Goal: Obtain resource: Download file/media

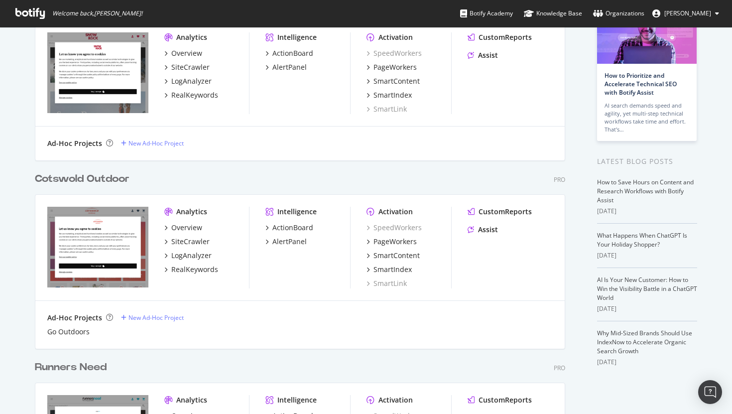
scroll to position [78, 0]
click at [188, 238] on div "SiteCrawler" at bounding box center [190, 241] width 38 height 10
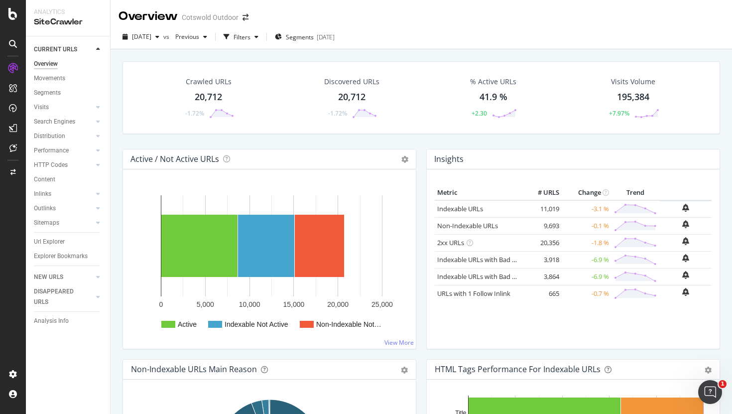
click at [212, 94] on div "20,712" at bounding box center [208, 97] width 27 height 13
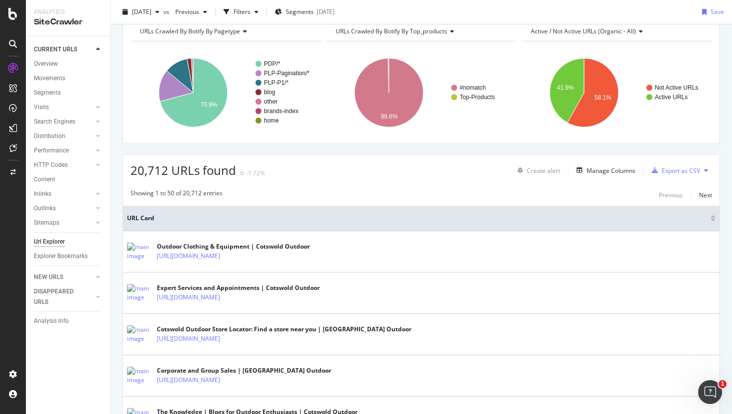
scroll to position [49, 0]
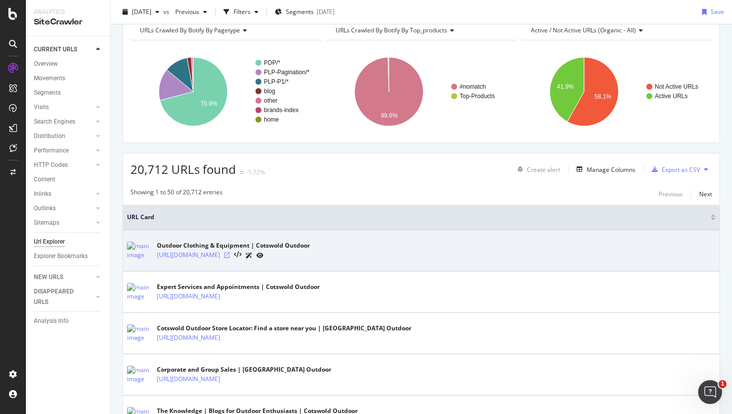
click at [230, 256] on icon at bounding box center [227, 255] width 6 height 6
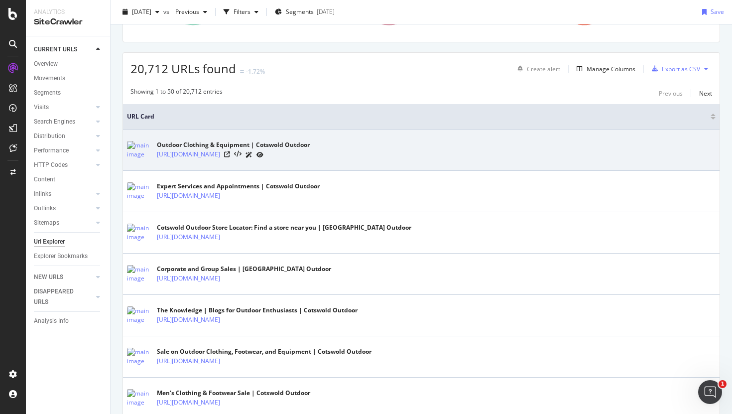
scroll to position [0, 0]
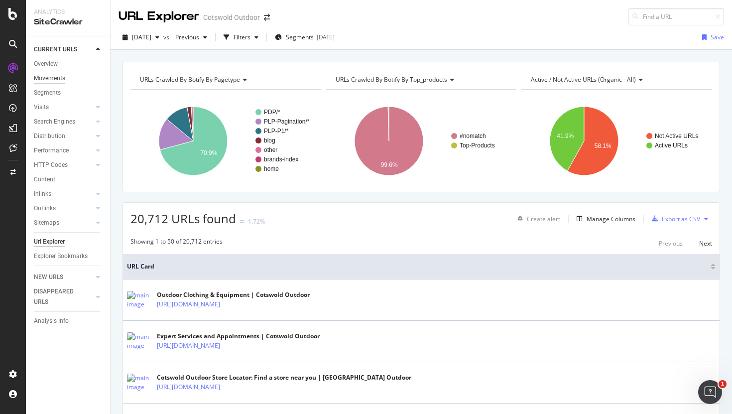
click at [46, 82] on div "Movements" at bounding box center [49, 78] width 31 height 10
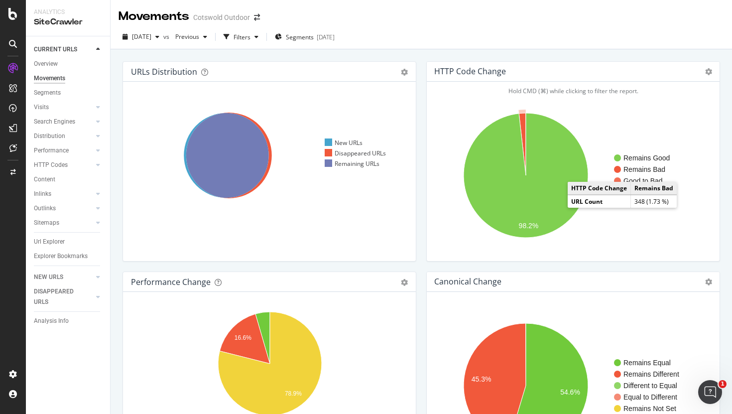
click at [630, 170] on text "Remains Bad" at bounding box center [644, 169] width 42 height 8
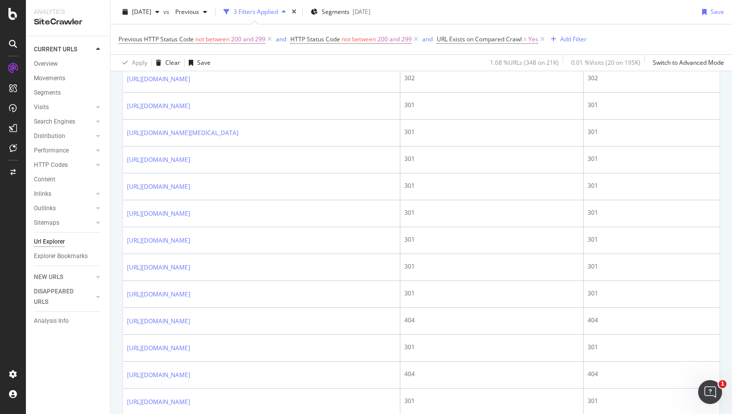
scroll to position [548, 0]
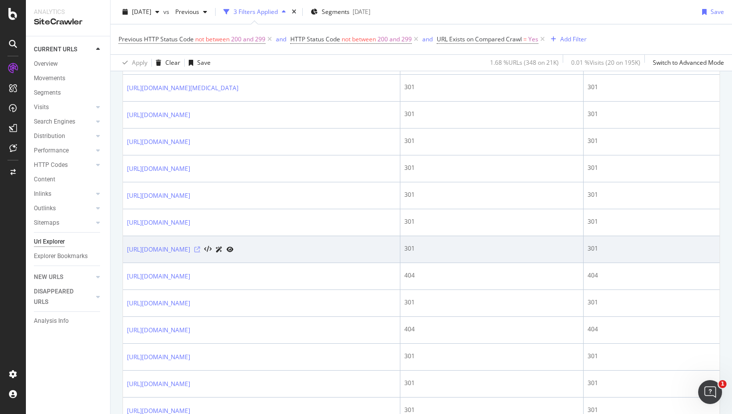
click at [200, 252] on icon at bounding box center [197, 249] width 6 height 6
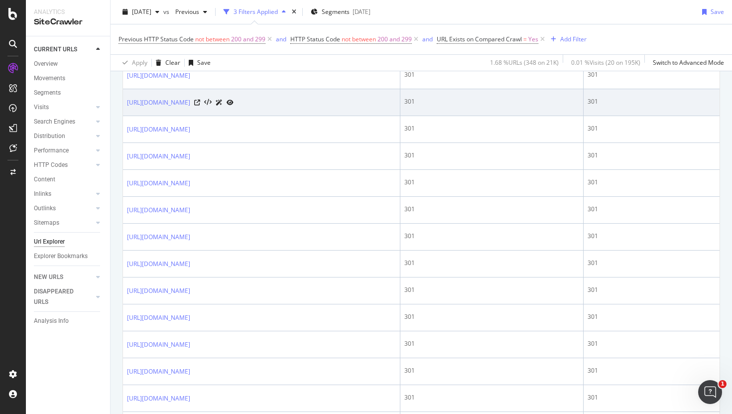
scroll to position [999, 0]
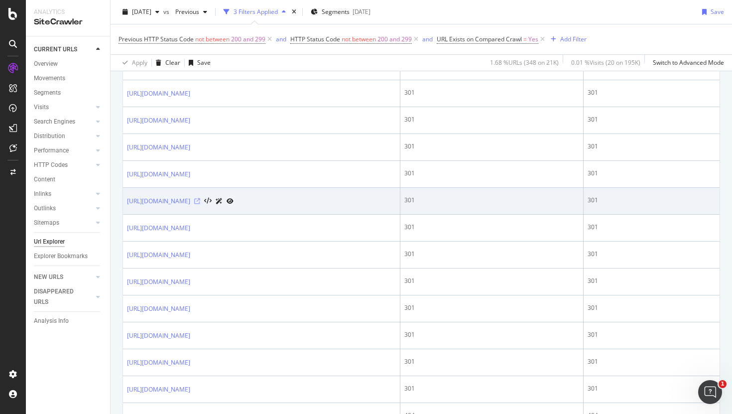
click at [200, 204] on icon at bounding box center [197, 201] width 6 height 6
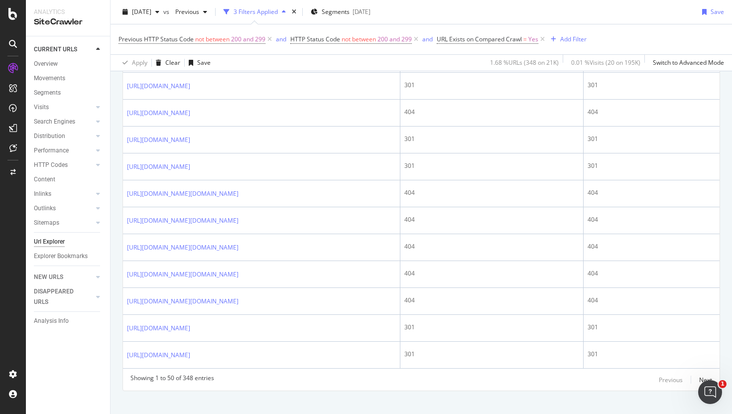
scroll to position [1419, 0]
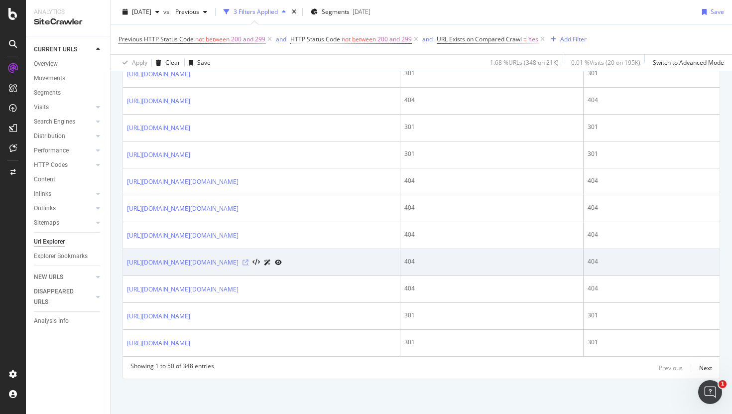
click at [248, 259] on icon at bounding box center [245, 262] width 6 height 6
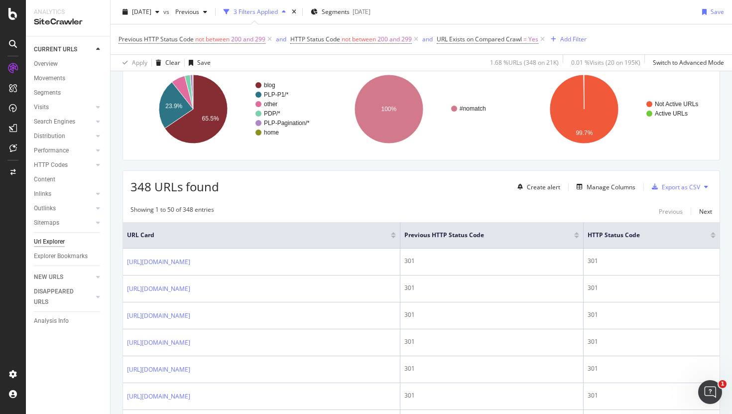
scroll to position [0, 0]
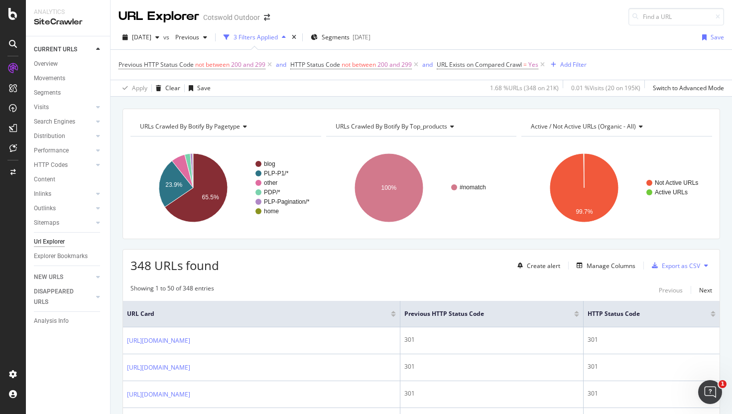
click at [43, 127] on div "Search Engines" at bounding box center [72, 121] width 76 height 14
click at [46, 117] on div "Search Engines" at bounding box center [54, 121] width 41 height 10
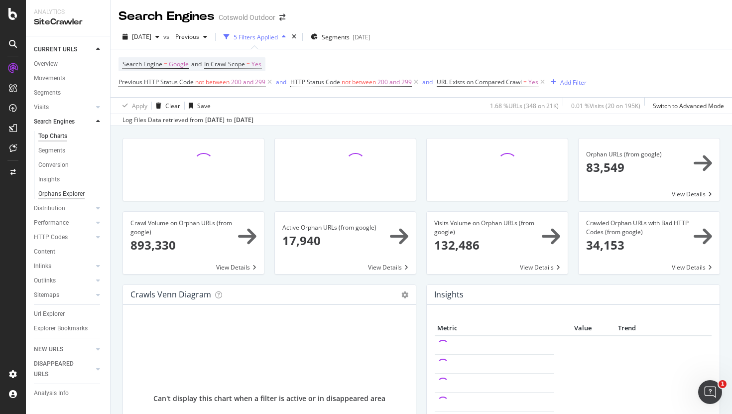
click at [47, 190] on div "Orphans Explorer" at bounding box center [61, 194] width 46 height 10
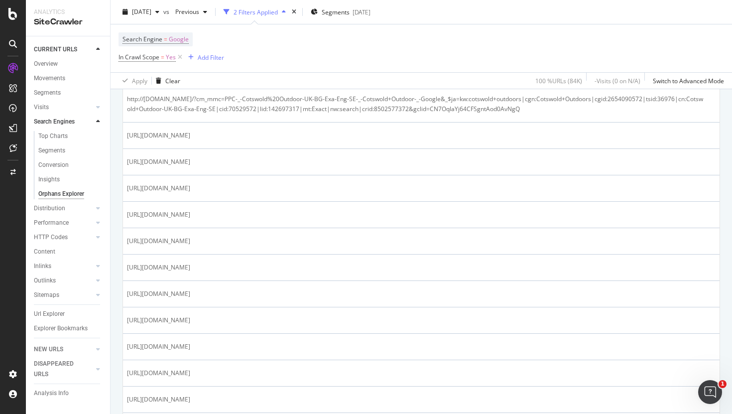
scroll to position [498, 0]
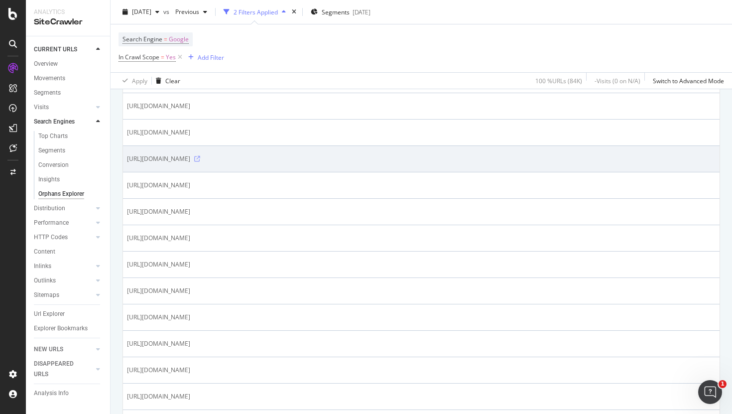
click at [200, 162] on icon at bounding box center [197, 159] width 6 height 6
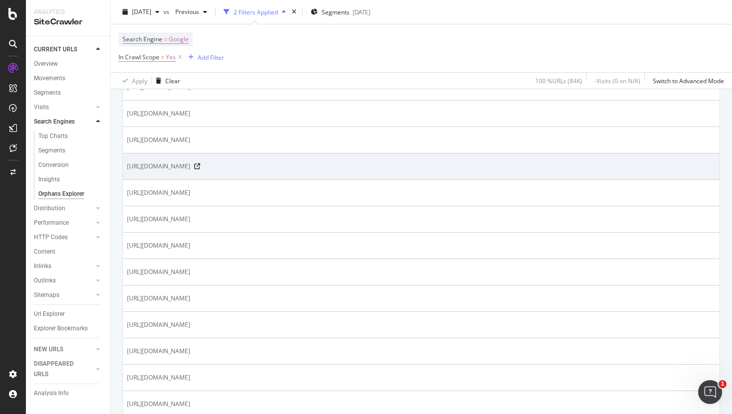
scroll to position [886, 0]
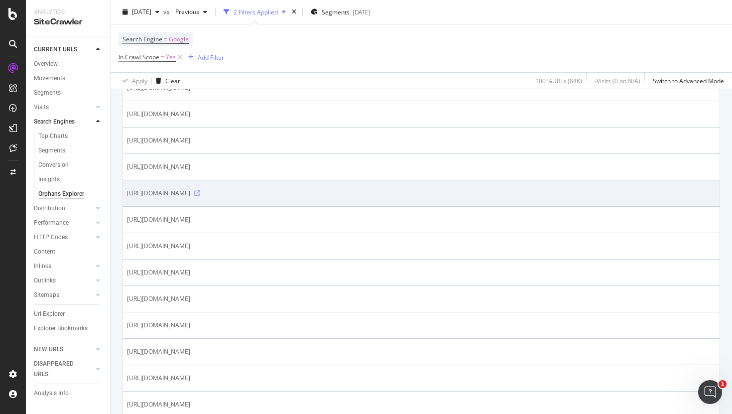
click at [200, 196] on icon at bounding box center [197, 193] width 6 height 6
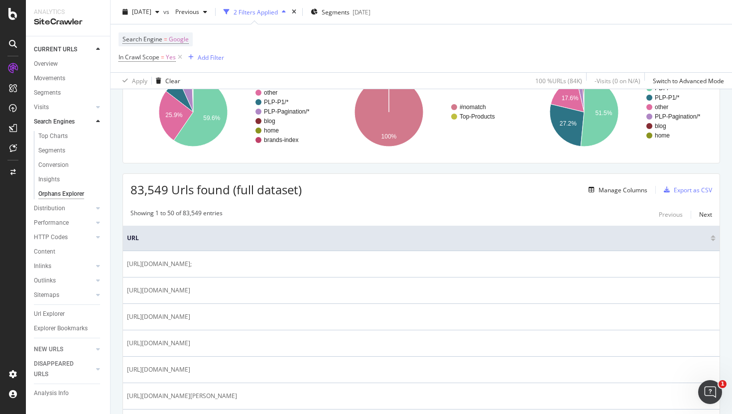
scroll to position [0, 0]
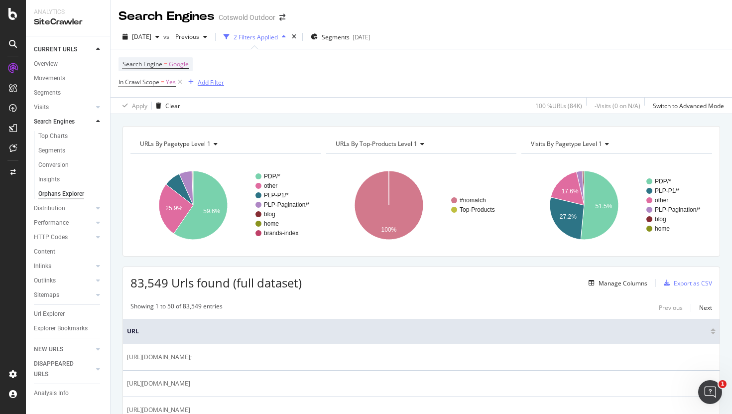
click at [216, 77] on div "Add Filter" at bounding box center [204, 82] width 40 height 11
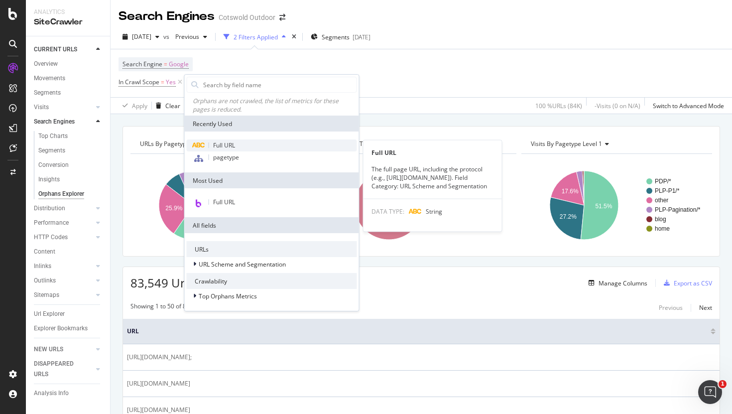
click at [219, 142] on span "Full URL" at bounding box center [224, 145] width 22 height 8
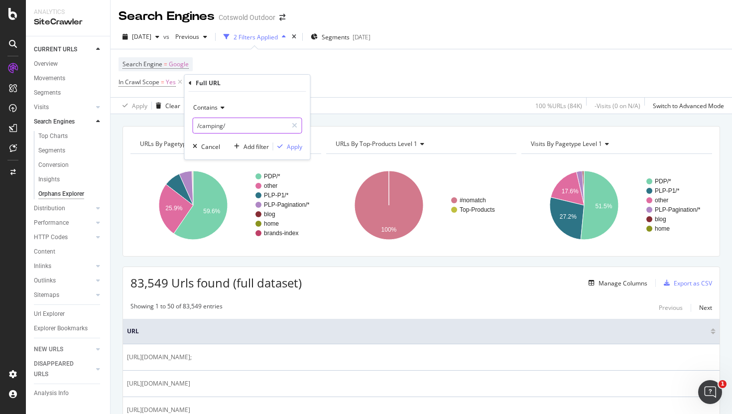
click at [223, 125] on input "/camping/" at bounding box center [240, 125] width 94 height 16
click at [216, 125] on input "/camping/" at bounding box center [240, 125] width 94 height 16
click at [210, 123] on input "/camping/" at bounding box center [240, 125] width 94 height 16
type input "/c/"
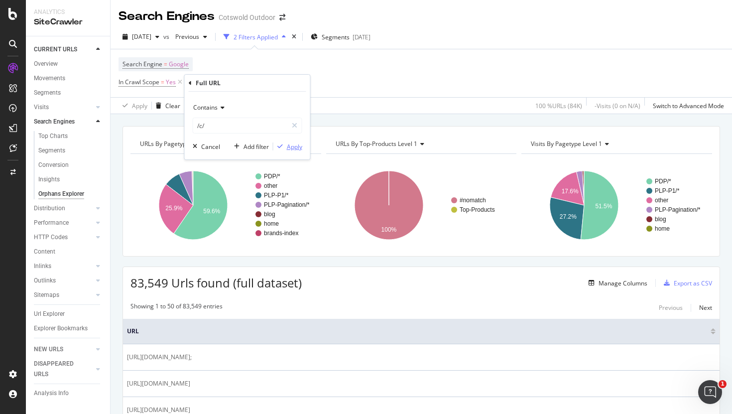
click at [298, 144] on div "Apply" at bounding box center [294, 146] width 15 height 8
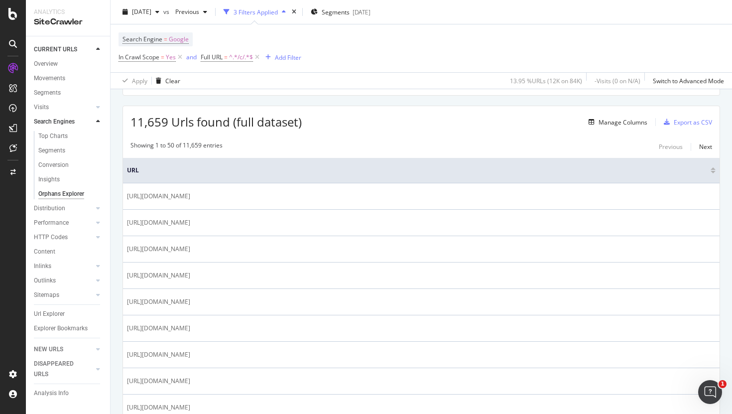
scroll to position [162, 0]
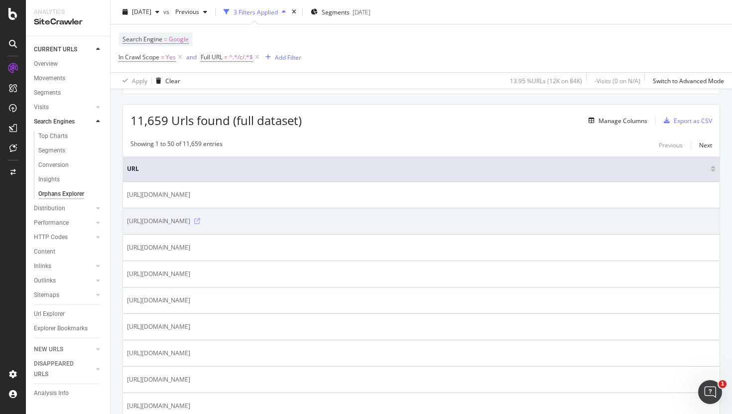
click at [200, 222] on icon at bounding box center [197, 221] width 6 height 6
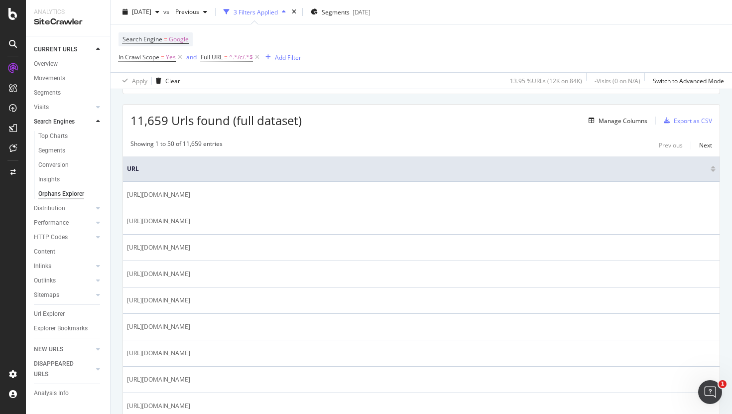
scroll to position [116, 0]
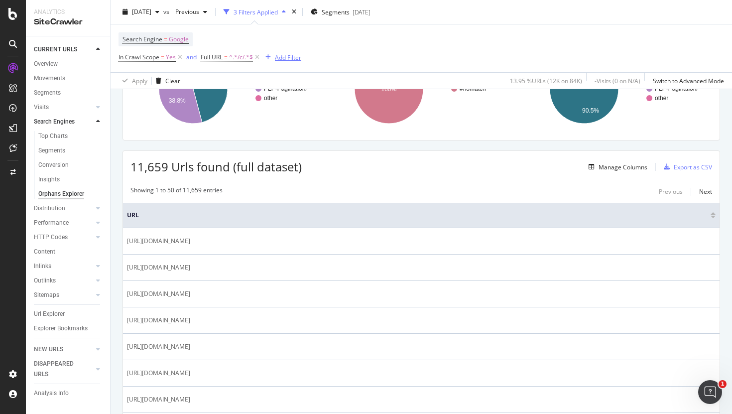
click at [277, 61] on div "Add Filter" at bounding box center [288, 57] width 26 height 8
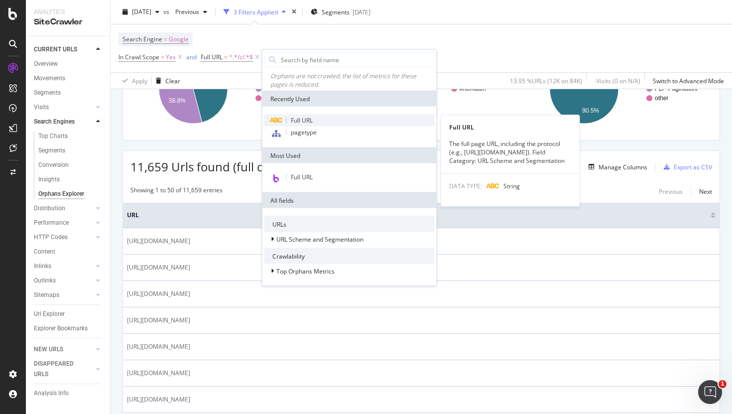
click at [297, 123] on span "Full URL" at bounding box center [302, 120] width 22 height 8
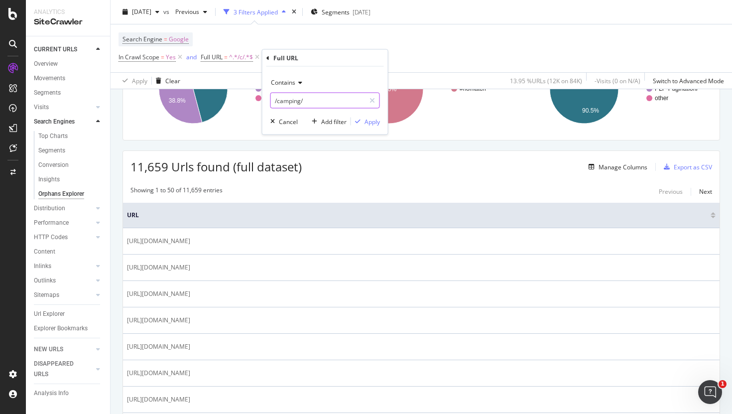
click at [282, 105] on input "/camping/" at bounding box center [318, 101] width 94 height 16
click at [282, 101] on input "/camping/" at bounding box center [318, 101] width 94 height 16
type input "/?/"
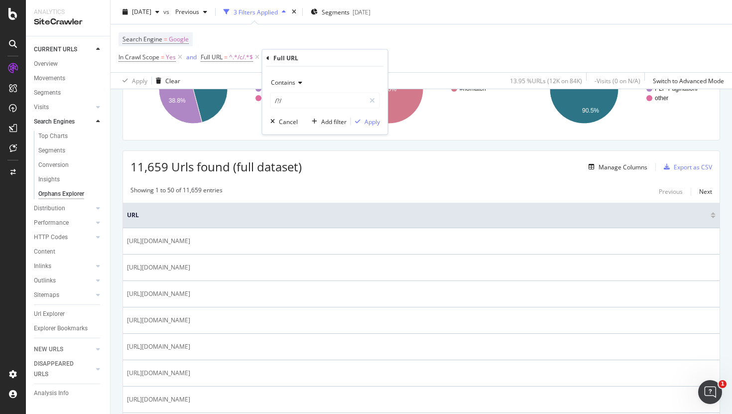
click at [290, 85] on span "Contains" at bounding box center [283, 82] width 24 height 8
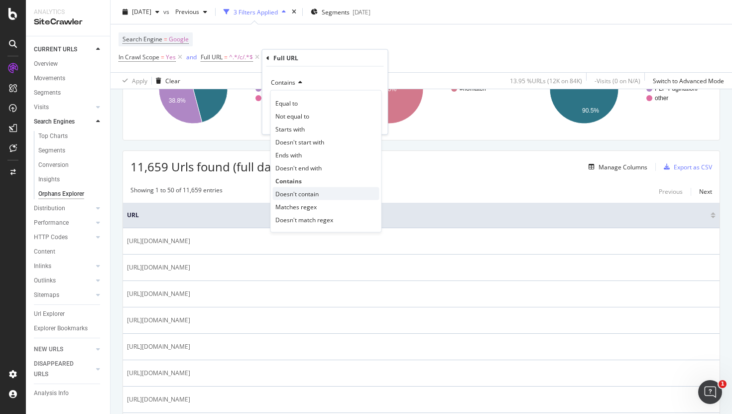
click at [297, 193] on span "Doesn't contain" at bounding box center [296, 193] width 43 height 8
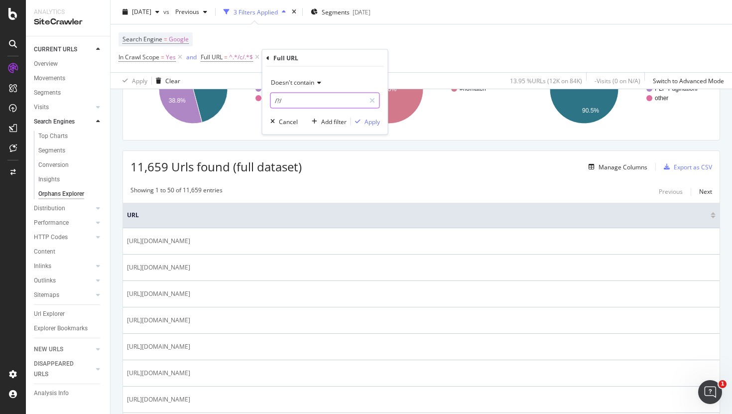
click at [327, 101] on input "/?/" at bounding box center [318, 101] width 94 height 16
type input "?"
click at [369, 125] on div "Apply" at bounding box center [365, 121] width 29 height 9
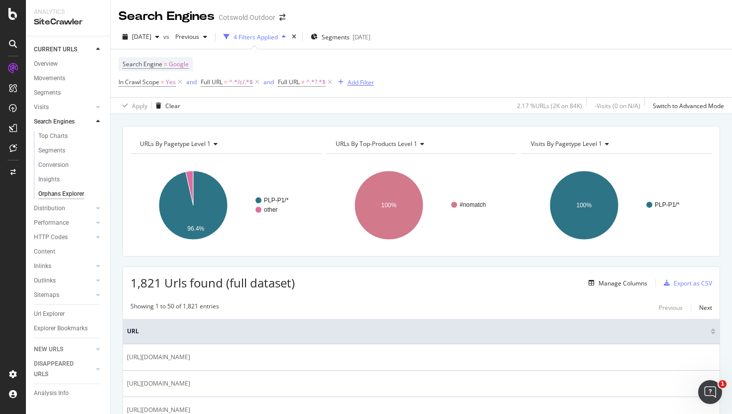
click at [361, 84] on div "Add Filter" at bounding box center [360, 82] width 26 height 8
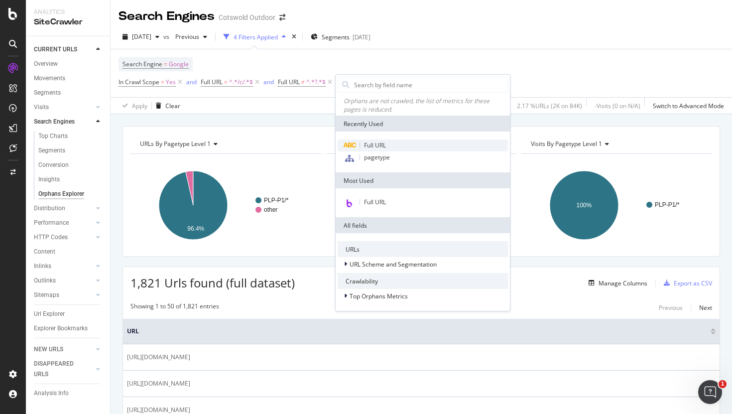
click at [366, 147] on span "Full URL" at bounding box center [375, 145] width 22 height 8
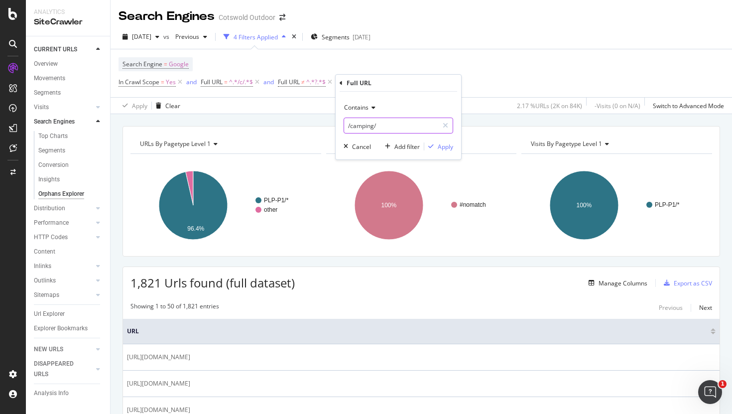
click at [357, 124] on input "/camping/" at bounding box center [391, 125] width 94 height 16
type input "https"
click at [443, 145] on div "Apply" at bounding box center [444, 146] width 15 height 8
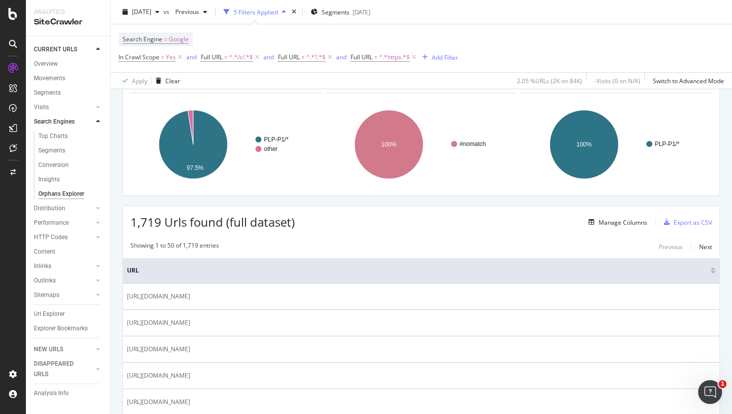
scroll to position [68, 0]
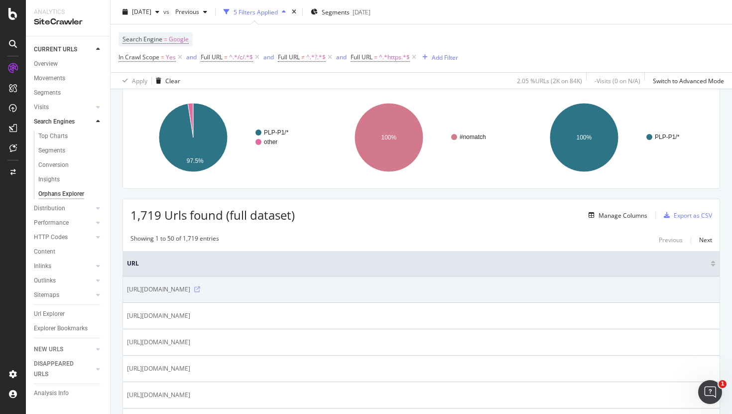
click at [200, 288] on icon at bounding box center [197, 289] width 6 height 6
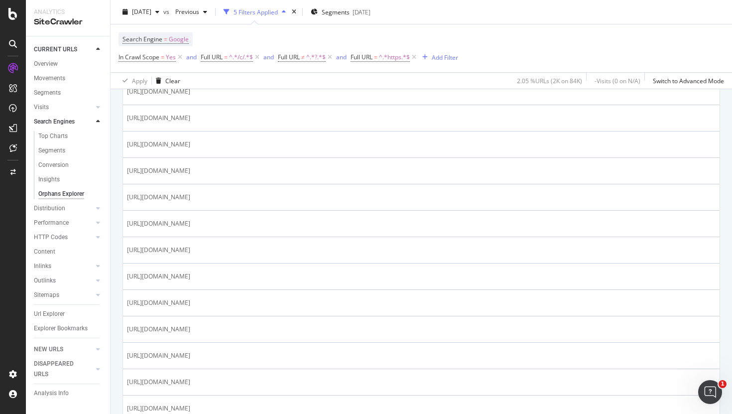
scroll to position [903, 0]
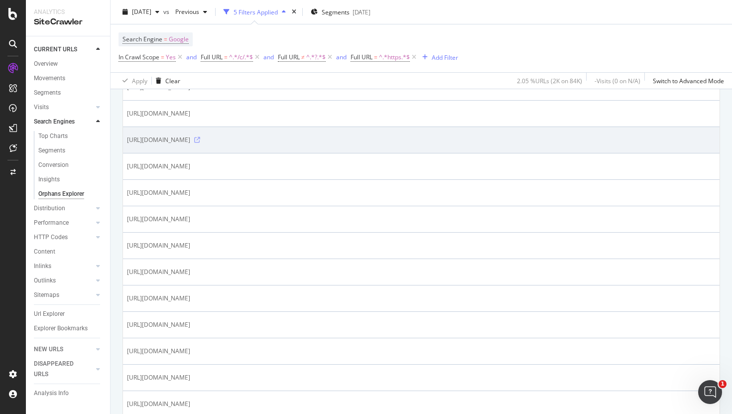
click at [200, 137] on icon at bounding box center [197, 140] width 6 height 6
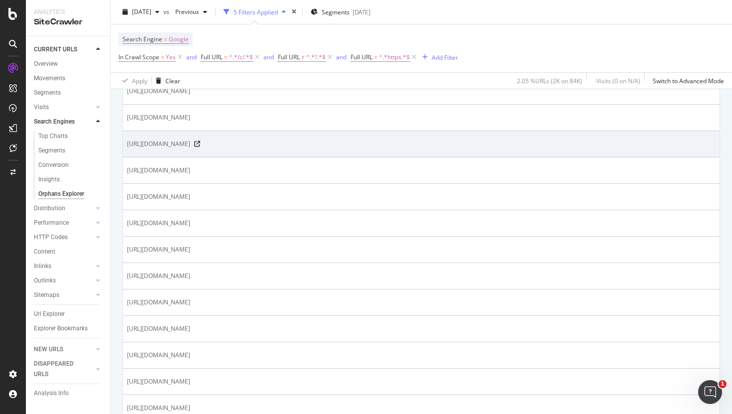
scroll to position [1007, 0]
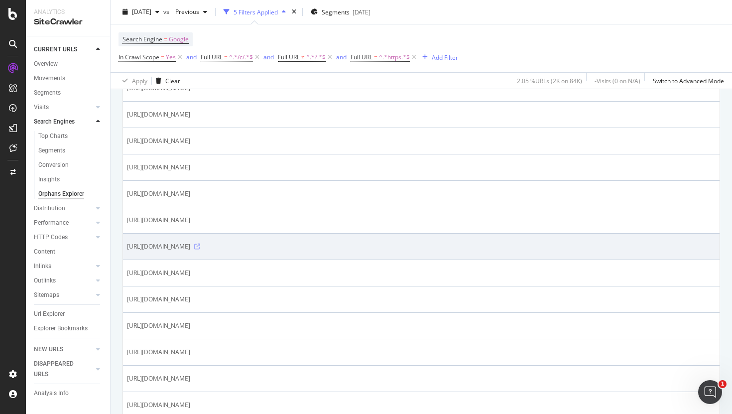
click at [200, 246] on icon at bounding box center [197, 246] width 6 height 6
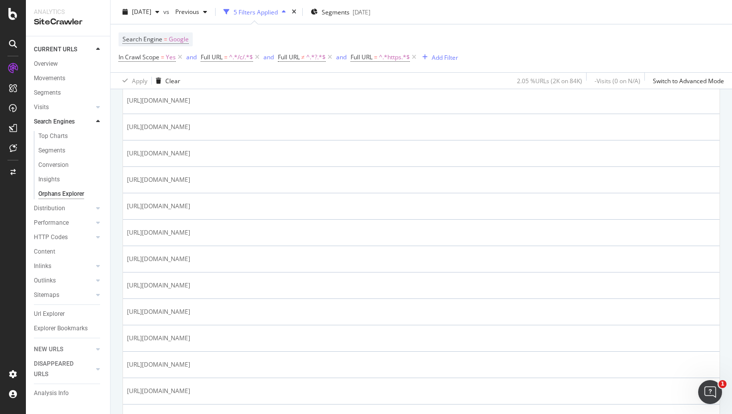
scroll to position [0, 0]
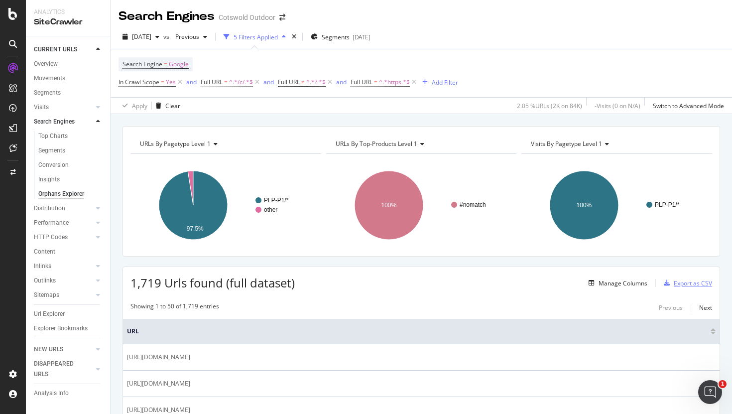
click at [688, 280] on div "Export as CSV" at bounding box center [692, 283] width 38 height 8
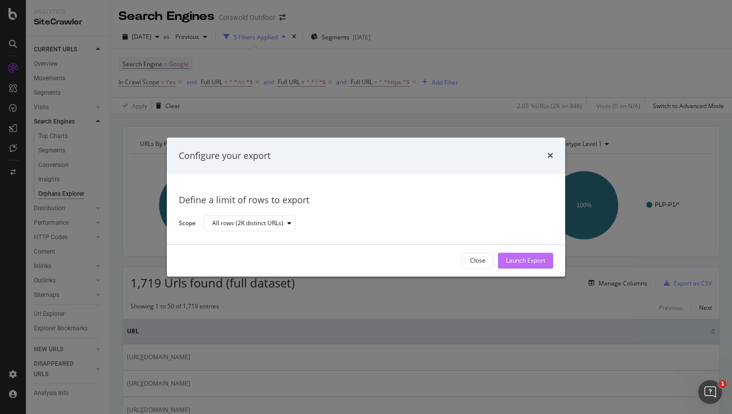
click at [524, 259] on div "Launch Export" at bounding box center [525, 260] width 39 height 8
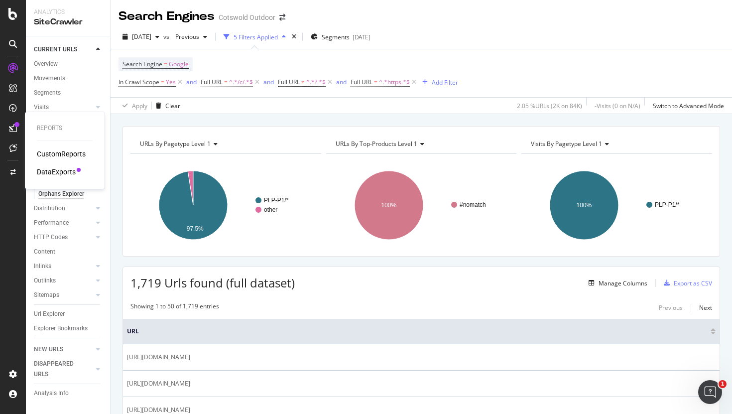
click at [62, 173] on div "DataExports" at bounding box center [56, 172] width 39 height 10
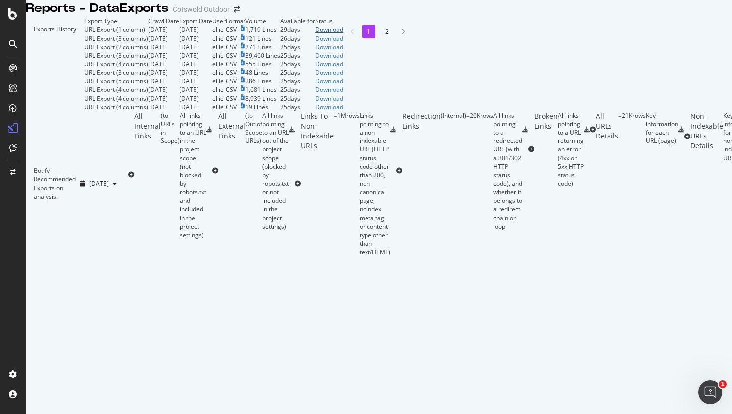
click at [343, 34] on div "Download" at bounding box center [329, 29] width 28 height 8
